Goal: Transaction & Acquisition: Book appointment/travel/reservation

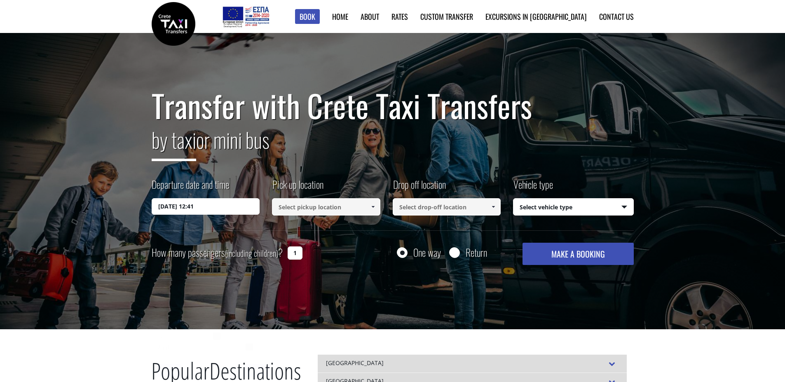
click at [241, 208] on input "01/09/2025 12:41" at bounding box center [206, 206] width 108 height 16
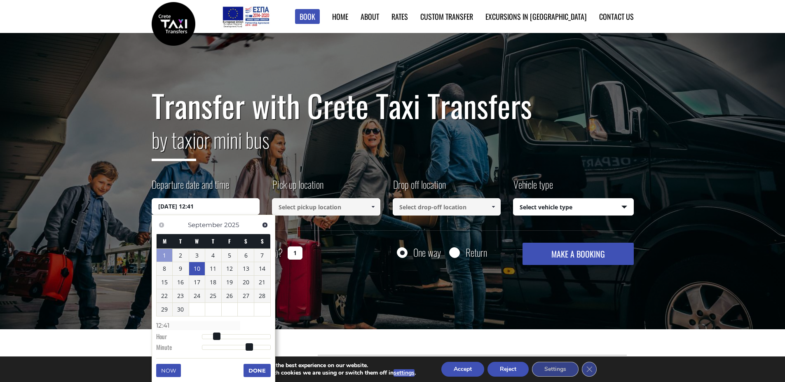
click at [200, 270] on link "10" at bounding box center [197, 268] width 16 height 13
type input "10/09/2025 00:00"
click at [338, 207] on input at bounding box center [326, 206] width 108 height 17
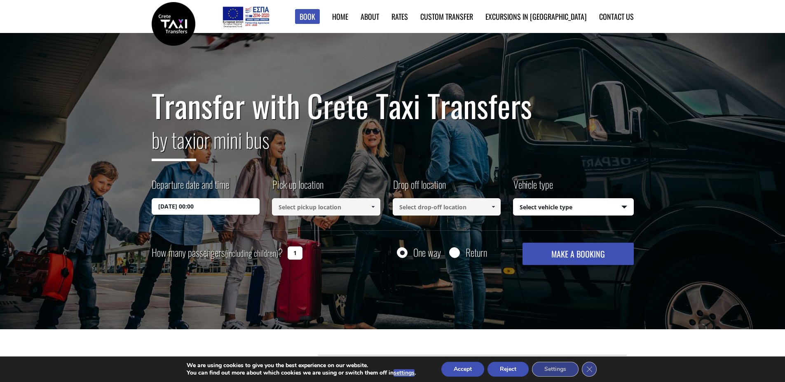
click at [374, 207] on span at bounding box center [373, 207] width 7 height 7
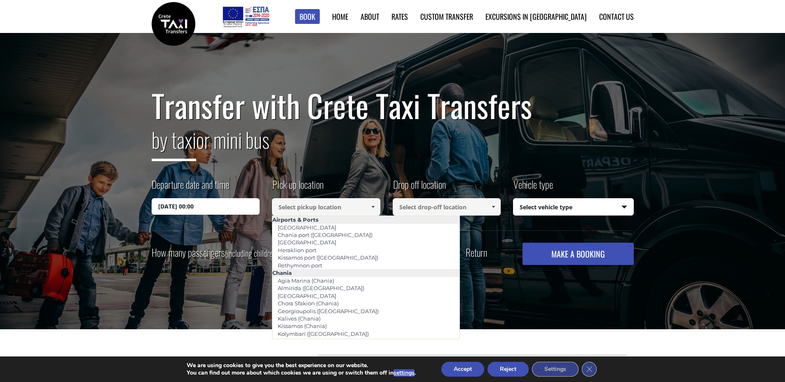
click at [333, 204] on input at bounding box center [326, 206] width 108 height 17
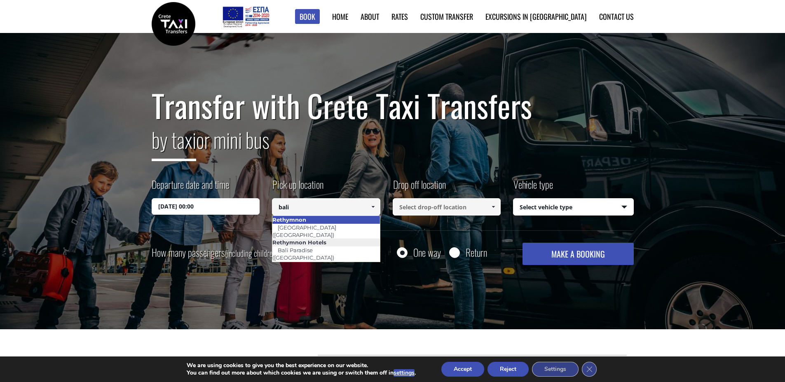
click at [313, 223] on li "Rethymnon" at bounding box center [326, 219] width 108 height 7
click at [296, 227] on link "[GEOGRAPHIC_DATA] ([GEOGRAPHIC_DATA])" at bounding box center [306, 231] width 68 height 19
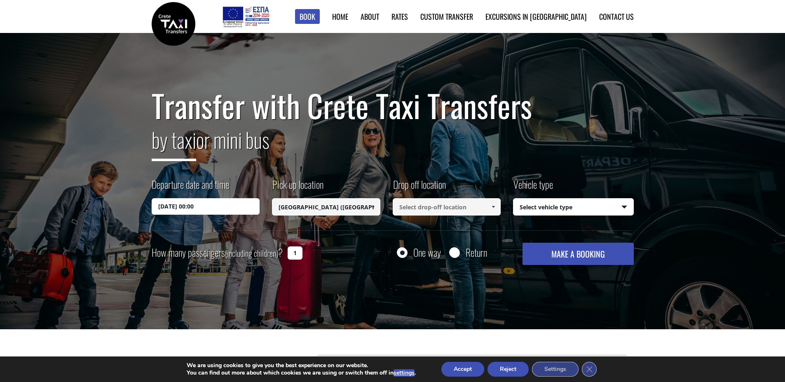
type input "[GEOGRAPHIC_DATA] ([GEOGRAPHIC_DATA])"
click at [458, 209] on input at bounding box center [447, 206] width 108 height 17
click at [467, 207] on input at bounding box center [447, 206] width 108 height 17
click at [447, 228] on link "Chora Sfakion (Chania)" at bounding box center [429, 228] width 72 height 12
type input "Chora Sfakion (Chania)"
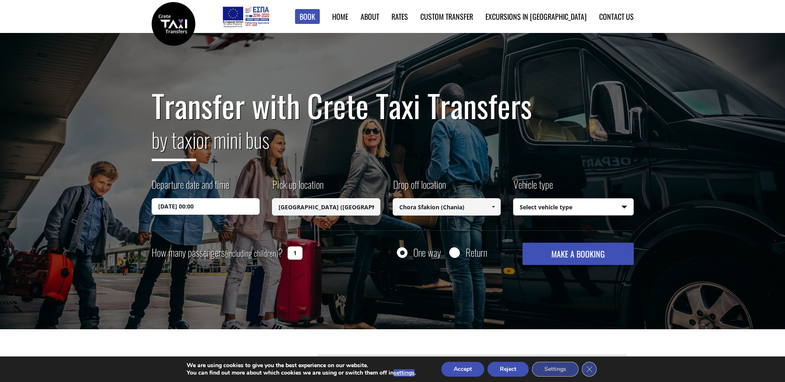
click at [607, 206] on select "Select vehicle type Taxi (4 passengers) Mercedes E Class Mini Van (7 passengers…" at bounding box center [574, 207] width 120 height 17
select select "541"
click at [514, 199] on select "Select vehicle type Taxi (4 passengers) Mercedes E Class Mini Van (7 passengers…" at bounding box center [574, 207] width 120 height 17
drag, startPoint x: 289, startPoint y: 255, endPoint x: 307, endPoint y: 254, distance: 17.4
click at [307, 254] on div "How many passengers (including children) ? 1" at bounding box center [236, 253] width 169 height 20
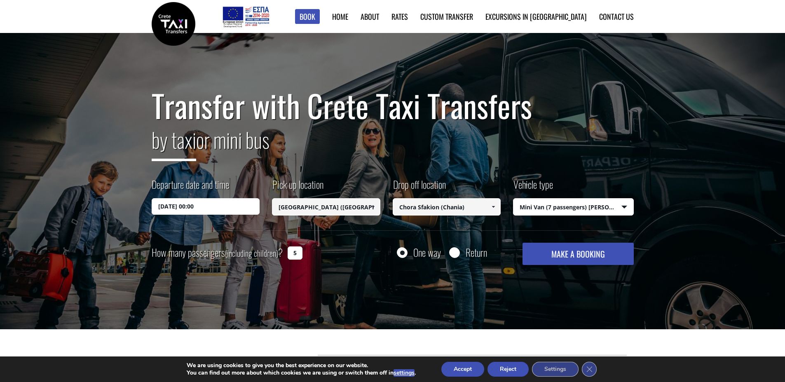
type input "5"
drag, startPoint x: 314, startPoint y: 256, endPoint x: 329, endPoint y: 259, distance: 15.2
click at [315, 256] on div "How many passengers (including children) ? 5" at bounding box center [236, 253] width 169 height 20
click at [455, 249] on input "Return" at bounding box center [454, 253] width 10 height 10
radio input "true"
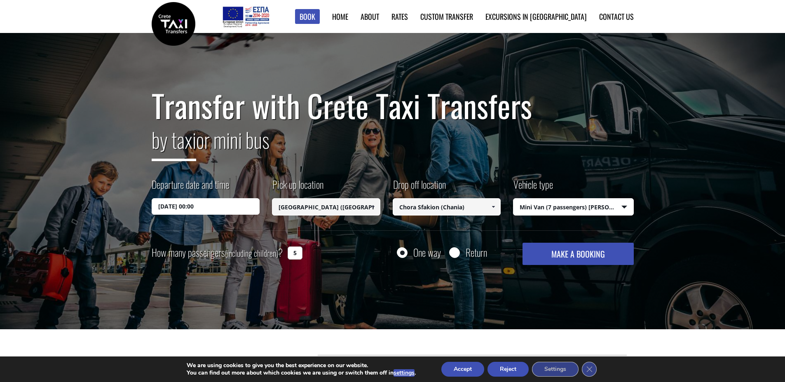
type input "Chora Sfakion (Chania)"
type input "[GEOGRAPHIC_DATA] ([GEOGRAPHIC_DATA])"
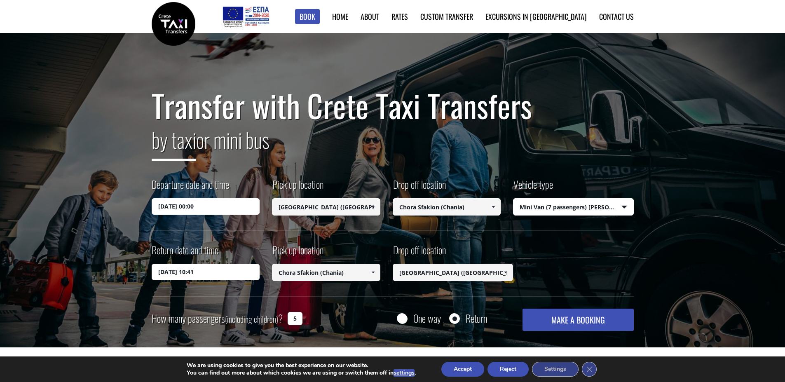
click at [224, 275] on input "02/09/2025 10:41" at bounding box center [206, 272] width 108 height 16
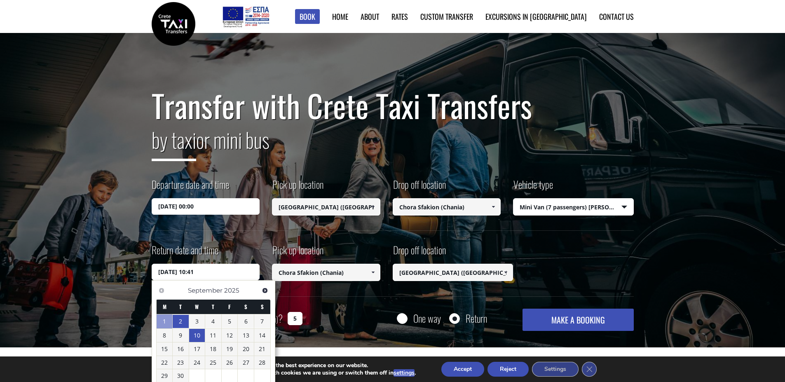
click at [195, 338] on link "10" at bounding box center [197, 335] width 16 height 13
drag, startPoint x: 190, startPoint y: 272, endPoint x: 230, endPoint y: 272, distance: 40.0
click at [230, 272] on input "10/09/2025 10:41" at bounding box center [206, 272] width 108 height 16
type input "10/09/2025 00:00"
click at [578, 271] on div "Return date and time 10/09/2025 00:00 Pick up location Select pickup location S…" at bounding box center [393, 269] width 482 height 53
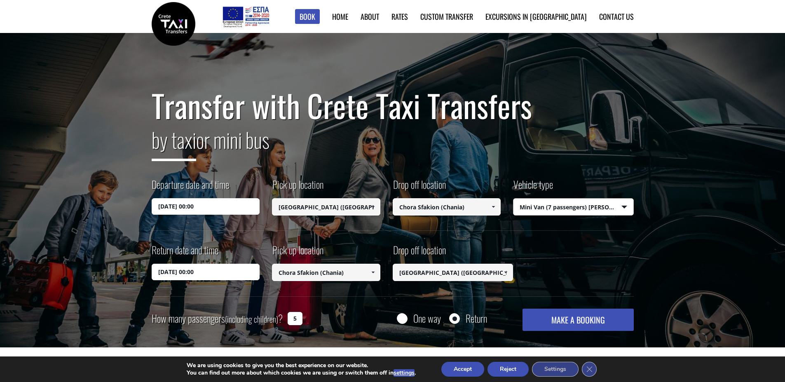
click at [574, 207] on select "Select vehicle type Taxi (4 passengers) Mercedes E Class Mini Van (7 passengers…" at bounding box center [574, 207] width 120 height 17
click at [574, 204] on select "Select vehicle type Taxi (4 passengers) Mercedes E Class Mini Van (7 passengers…" at bounding box center [574, 207] width 120 height 17
click at [584, 321] on button "MAKE A BOOKING" at bounding box center [578, 320] width 111 height 22
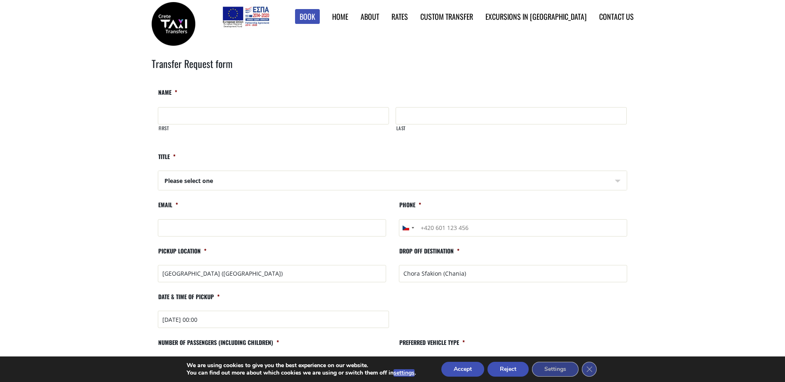
click at [0, 0] on link "Find Rates by Location" at bounding box center [0, 0] width 0 height 0
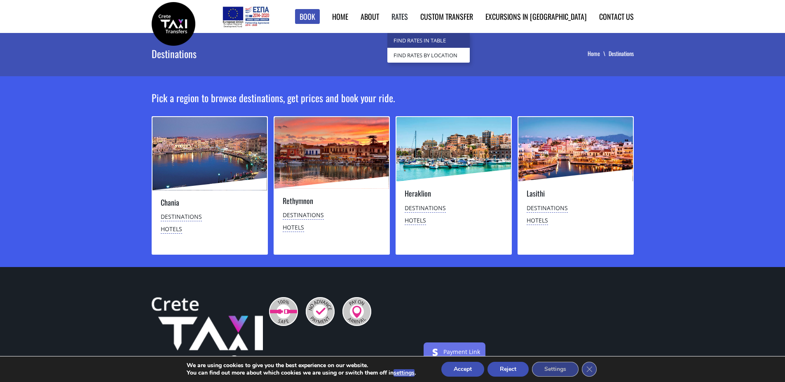
click at [445, 38] on link "Find Rates in Table" at bounding box center [429, 40] width 82 height 15
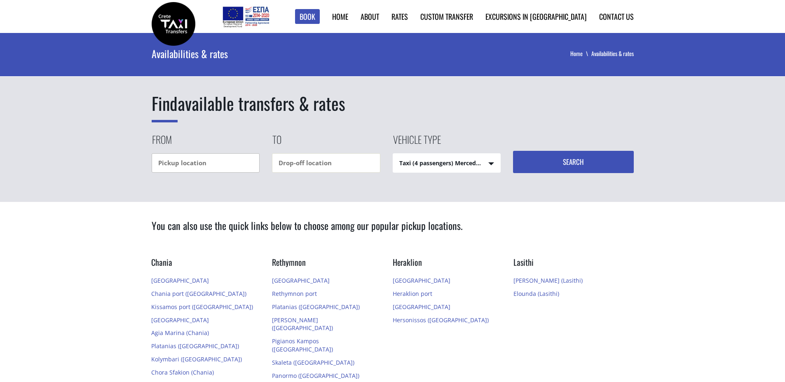
click at [191, 166] on input "text" at bounding box center [206, 162] width 108 height 19
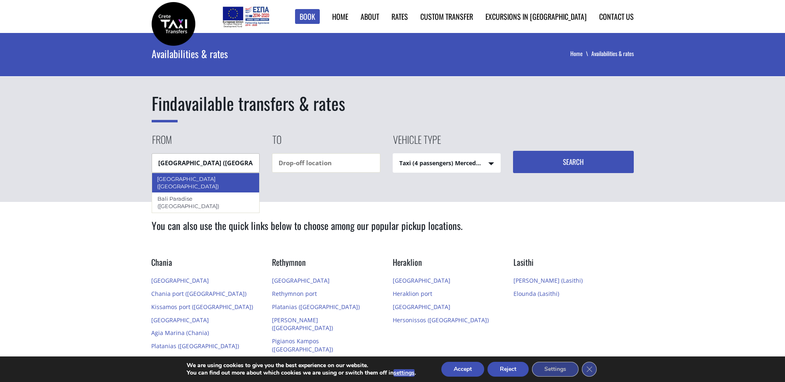
click at [187, 178] on div "[GEOGRAPHIC_DATA] ([GEOGRAPHIC_DATA])" at bounding box center [206, 183] width 108 height 20
type input "[GEOGRAPHIC_DATA] ([GEOGRAPHIC_DATA])"
click at [350, 164] on input "text" at bounding box center [326, 162] width 108 height 19
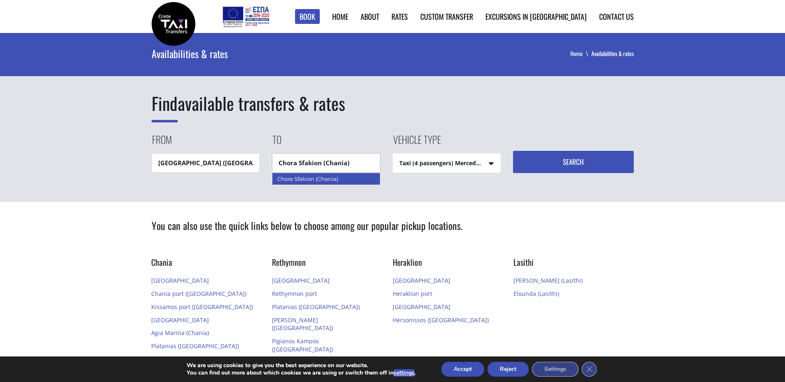
click at [334, 180] on div "Chora Sfakion (Chania)" at bounding box center [326, 179] width 108 height 12
type input "Chora Sfakion (Chania)"
click at [433, 163] on select "Taxi (4 passengers) Mercedes E Class Mini Van (7 passengers) Mercedes Vito Mini…" at bounding box center [447, 164] width 108 height 20
select select "541"
click at [393, 154] on select "Taxi (4 passengers) Mercedes E Class Mini Van (7 passengers) Mercedes Vito Mini…" at bounding box center [447, 164] width 108 height 20
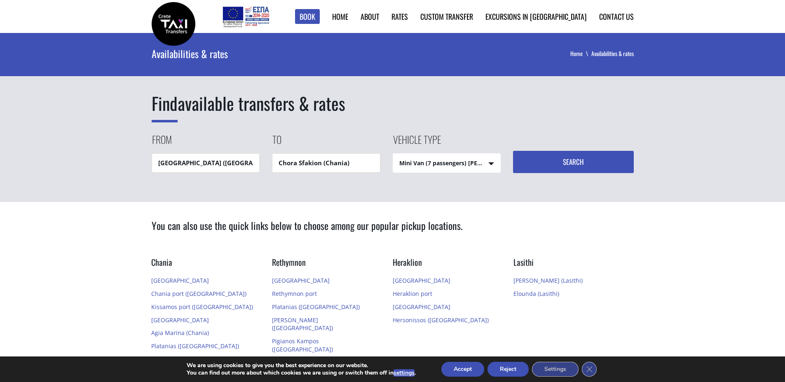
click at [602, 159] on button "Search" at bounding box center [573, 162] width 121 height 22
